Goal: Navigation & Orientation: Find specific page/section

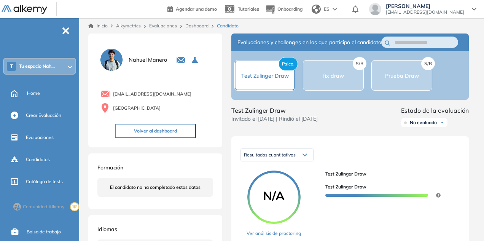
click at [154, 128] on button "Volver al dashboard" at bounding box center [155, 131] width 81 height 14
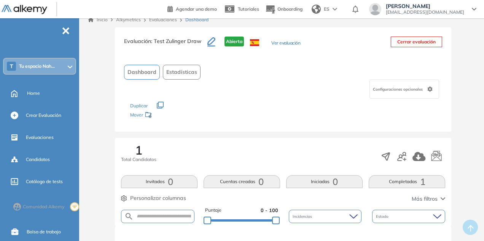
scroll to position [76, 0]
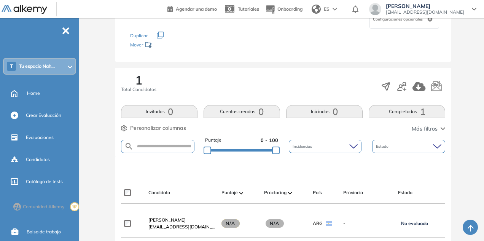
click at [440, 13] on span "[EMAIL_ADDRESS][DOMAIN_NAME]" at bounding box center [425, 12] width 78 height 6
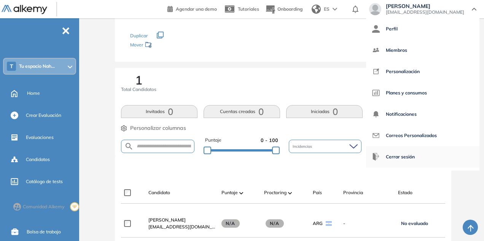
click at [415, 150] on span "Cerrar sesión" at bounding box center [400, 157] width 29 height 18
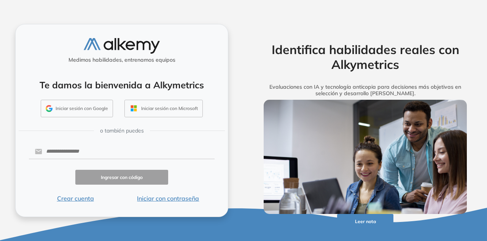
click at [87, 110] on button "Iniciar sesión con Google" at bounding box center [77, 109] width 72 height 18
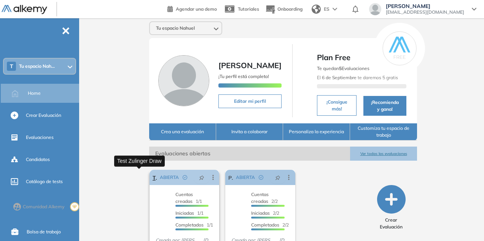
click at [153, 176] on link "Test Zulinger Draw" at bounding box center [155, 177] width 4 height 15
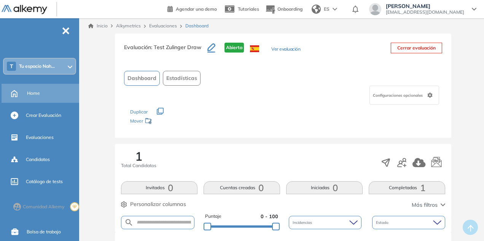
click at [43, 95] on div "Home" at bounding box center [52, 93] width 51 height 13
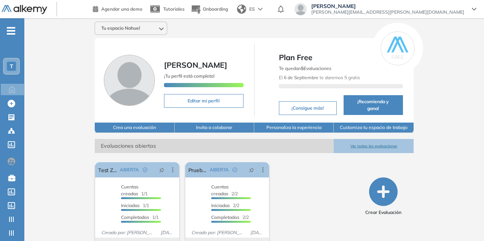
click at [243, 37] on div "Tu espacio Nahuel Nahuel Manero ¡Tu perfil está completo! Editar mi perfil Plan…" at bounding box center [254, 140] width 460 height 245
